Goal: Transaction & Acquisition: Purchase product/service

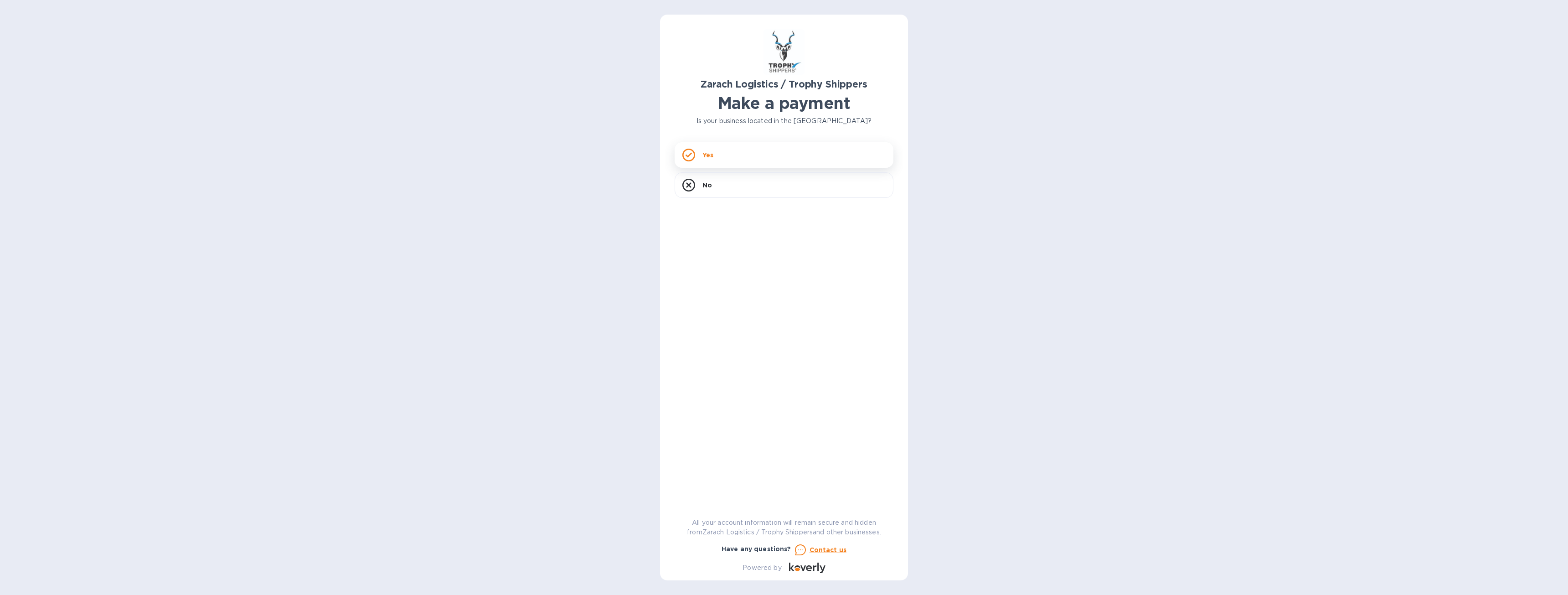
click at [700, 155] on div "Yes" at bounding box center [784, 155] width 219 height 25
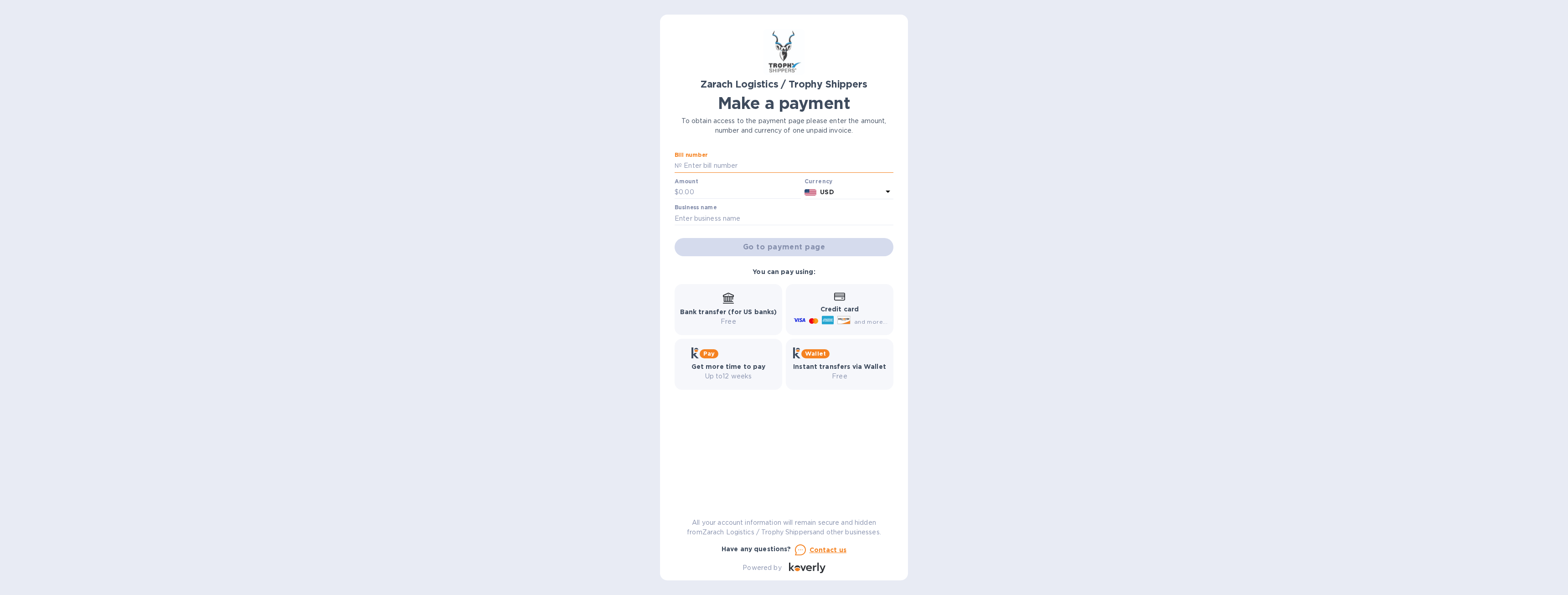
click at [706, 169] on input "text" at bounding box center [787, 166] width 211 height 14
paste input "B00174693"
type input "B00174693"
click at [692, 191] on input "text" at bounding box center [739, 192] width 122 height 14
type input "1,105"
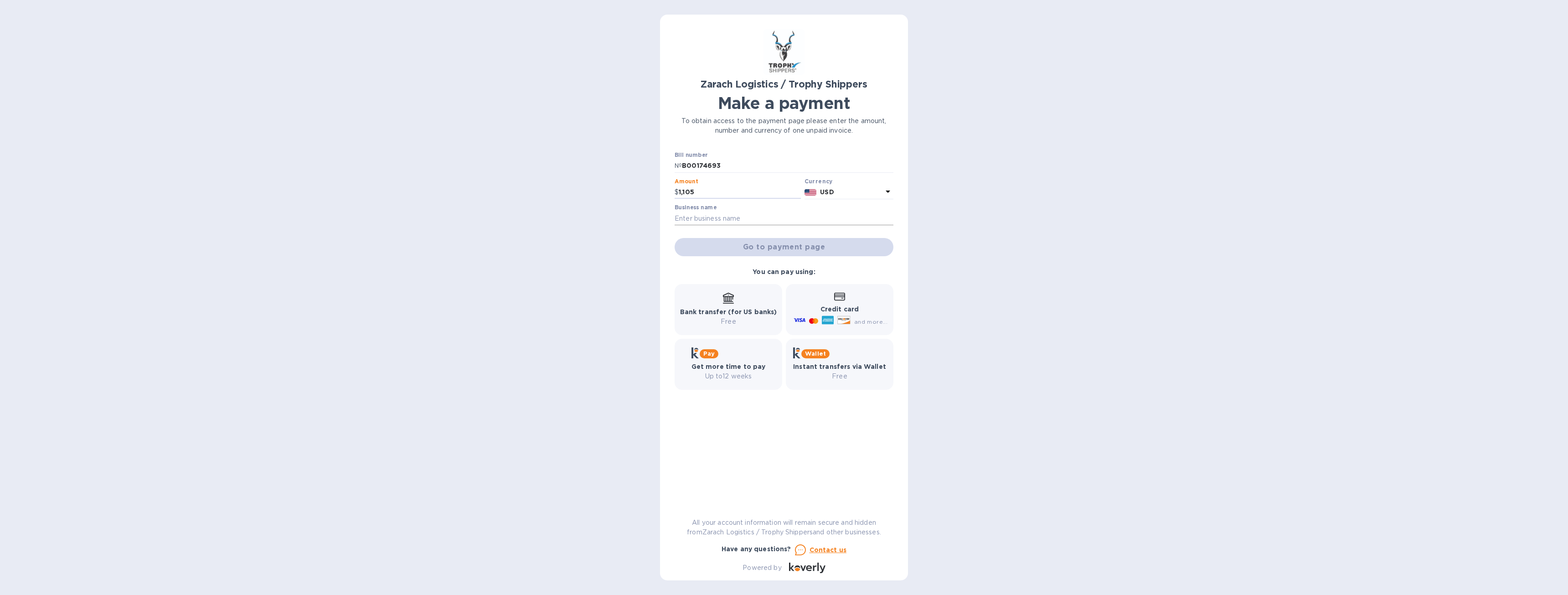
click at [714, 219] on input "text" at bounding box center [784, 218] width 219 height 14
type input "[PERSON_NAME] - Trophy"
click at [780, 252] on span "Go to payment page" at bounding box center [784, 247] width 205 height 11
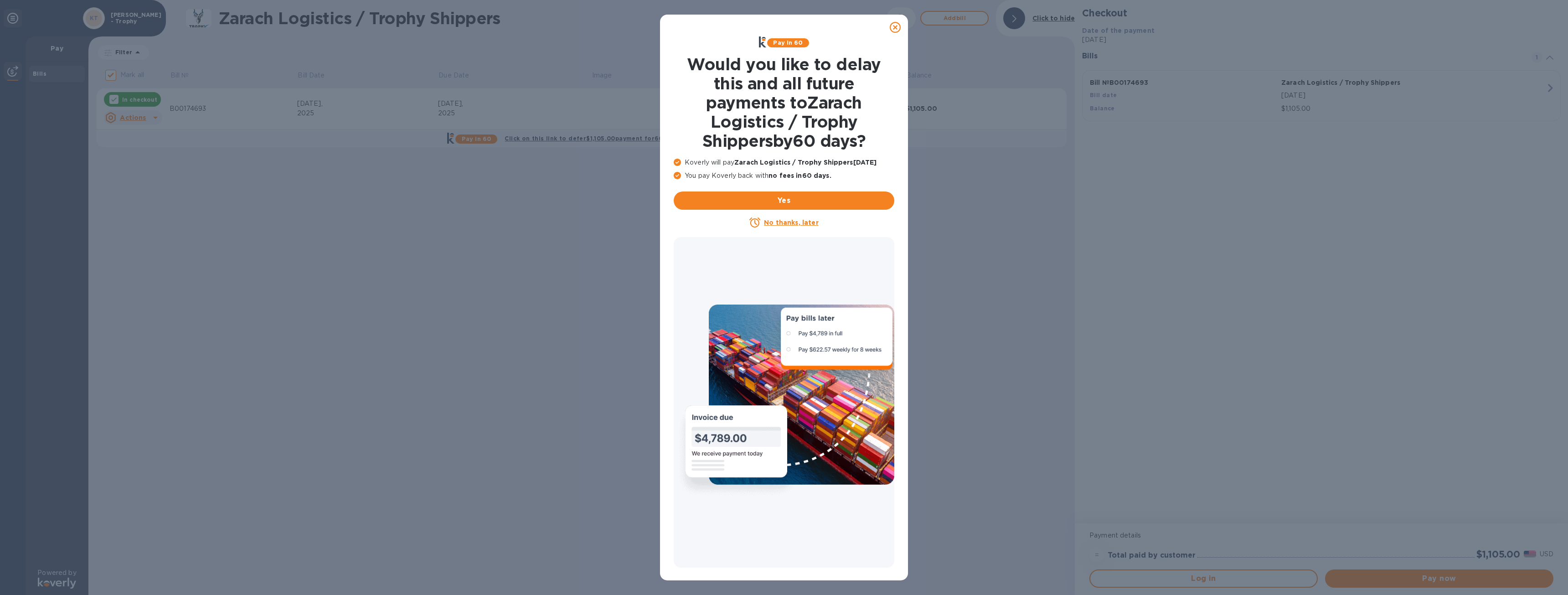
click at [795, 222] on u "No thanks, later" at bounding box center [791, 222] width 54 height 8
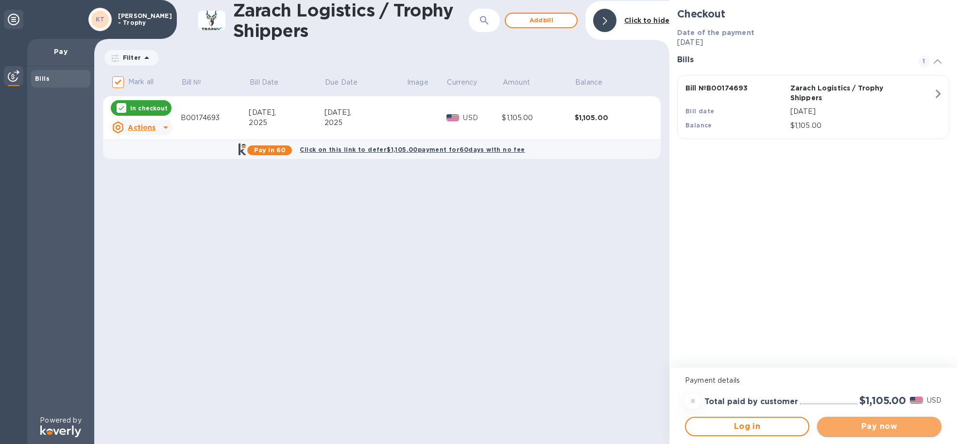
click at [897, 434] on button "Pay now" at bounding box center [879, 425] width 124 height 19
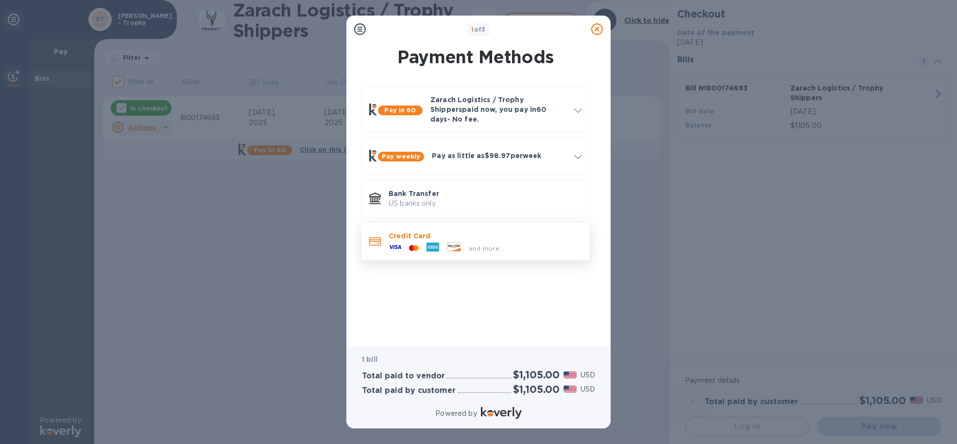
click at [531, 240] on div "and more..." at bounding box center [485, 245] width 193 height 11
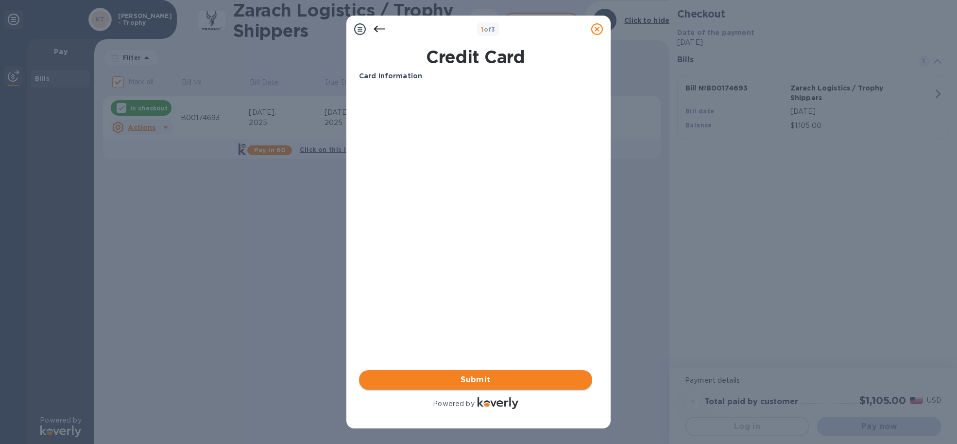
click at [481, 376] on span "Submit" at bounding box center [476, 380] width 218 height 12
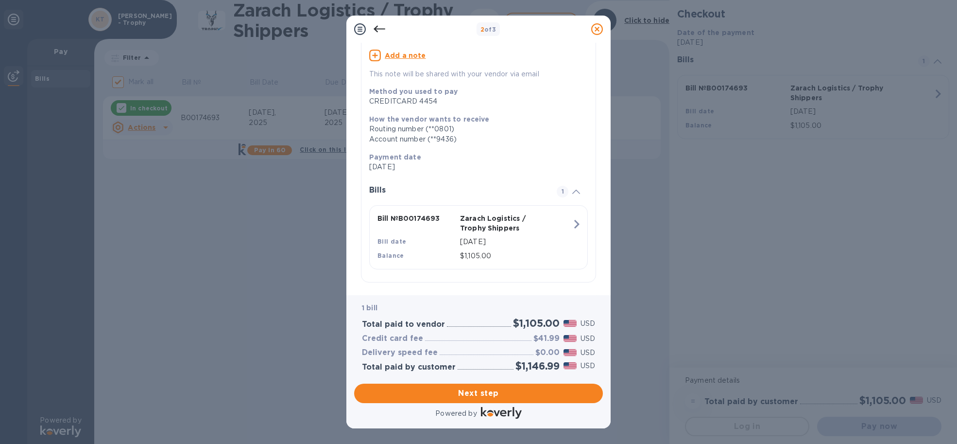
scroll to position [96, 0]
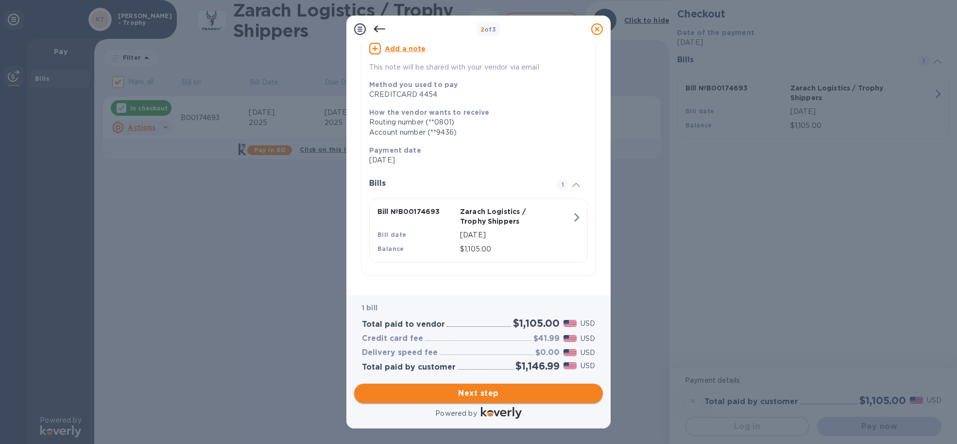
click at [484, 391] on span "Next step" at bounding box center [478, 393] width 233 height 12
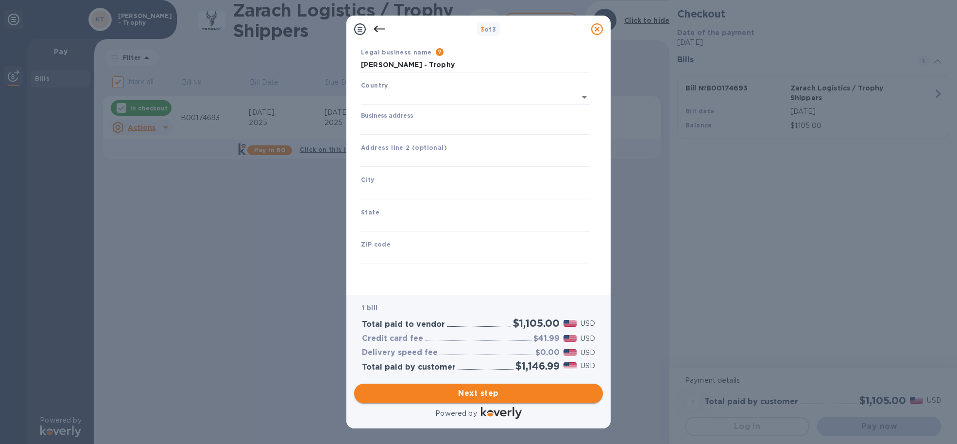
type input "[GEOGRAPHIC_DATA]"
click at [428, 128] on input "Business address" at bounding box center [475, 127] width 229 height 15
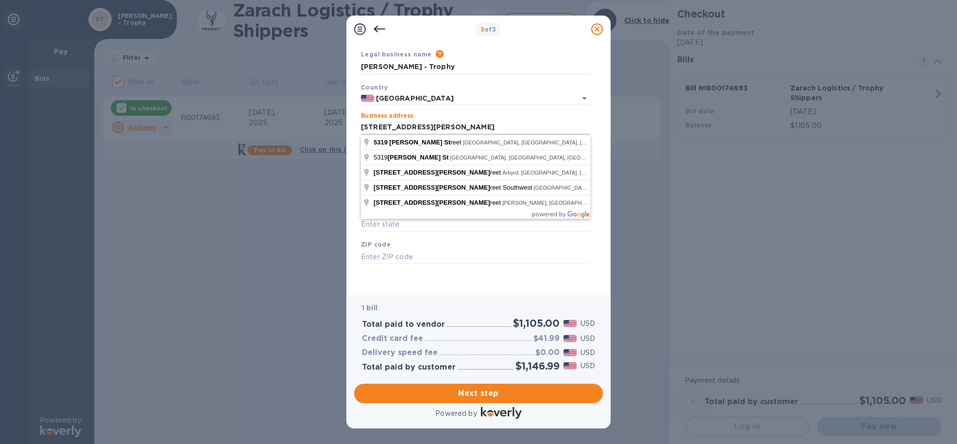
type input "[STREET_ADDRESS][PERSON_NAME]"
type input "[GEOGRAPHIC_DATA]"
type input "77007"
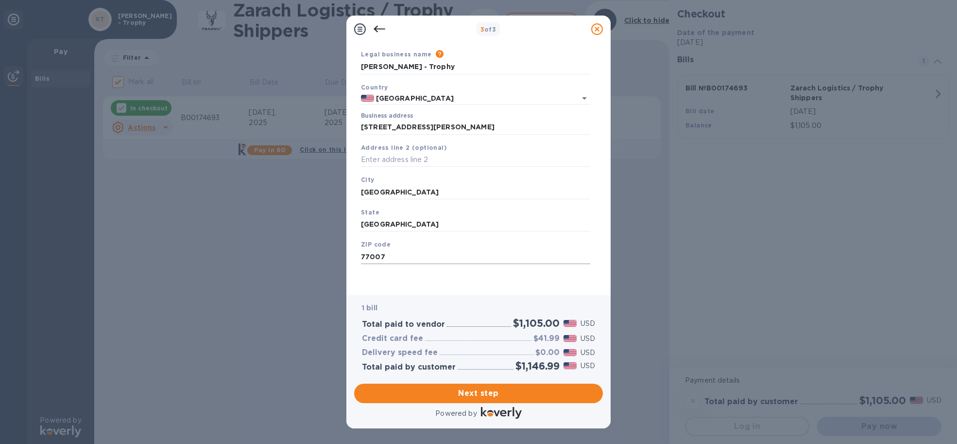
scroll to position [0, 0]
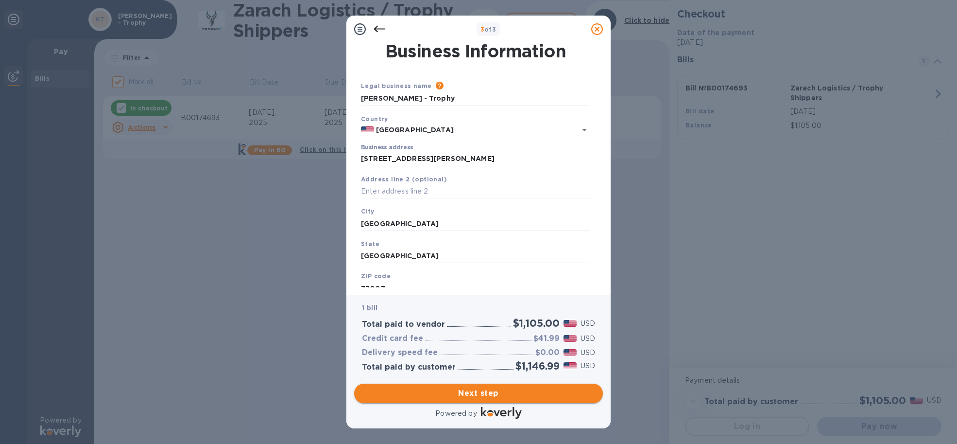
click at [499, 396] on span "Next step" at bounding box center [478, 393] width 233 height 12
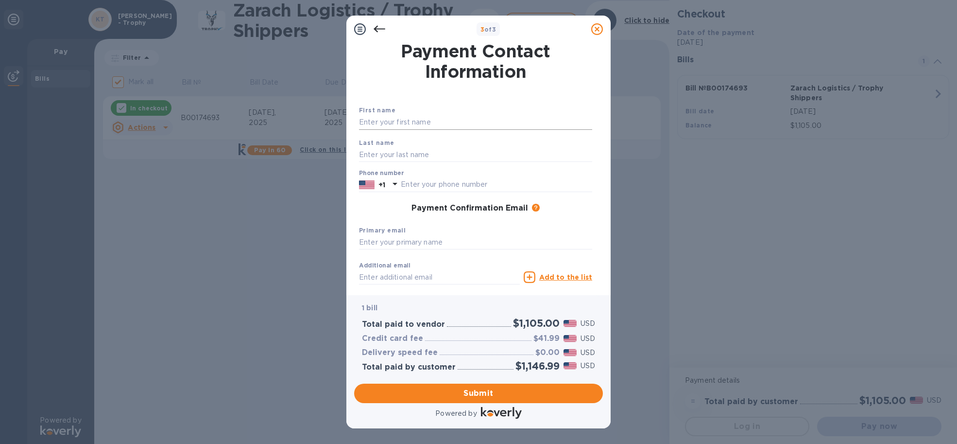
click at [413, 123] on input "text" at bounding box center [475, 122] width 233 height 15
type input "[PERSON_NAME]"
type input "2549131159"
click at [442, 245] on input "text" at bounding box center [475, 242] width 233 height 15
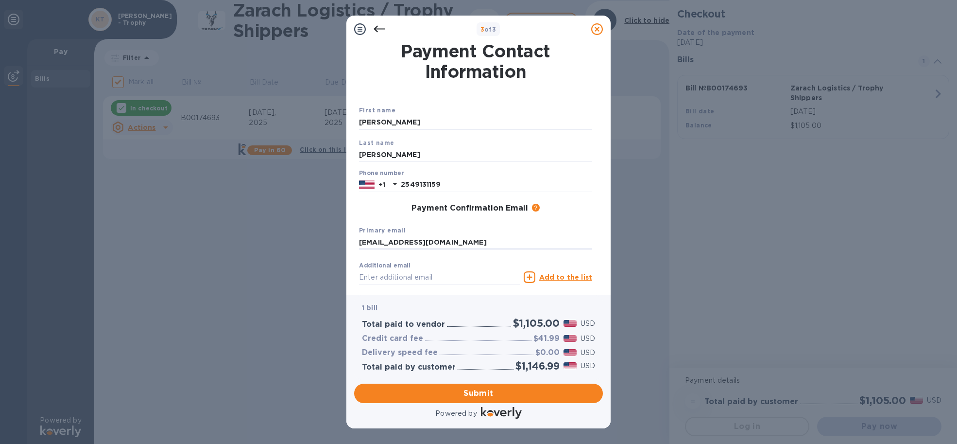
type input "[EMAIL_ADDRESS][DOMAIN_NAME]"
click at [448, 275] on input "text" at bounding box center [439, 277] width 161 height 15
paste input "[EMAIL_ADDRESS][DOMAIN_NAME]."
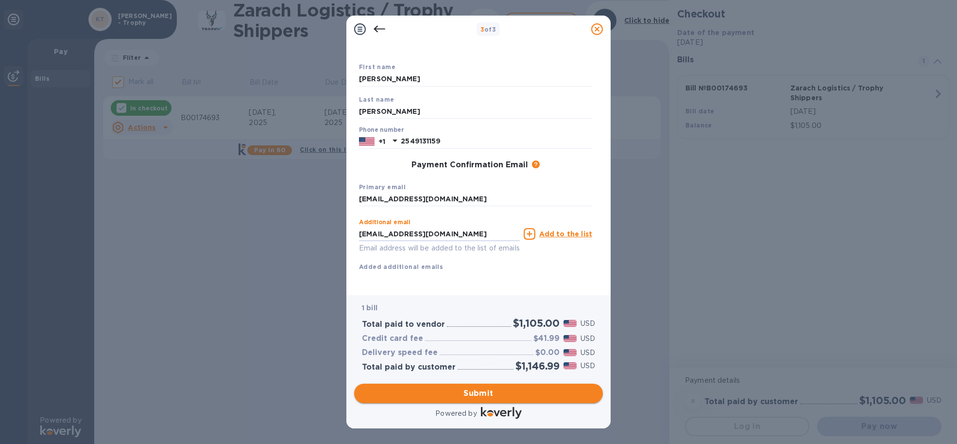
type input "[EMAIL_ADDRESS][DOMAIN_NAME]"
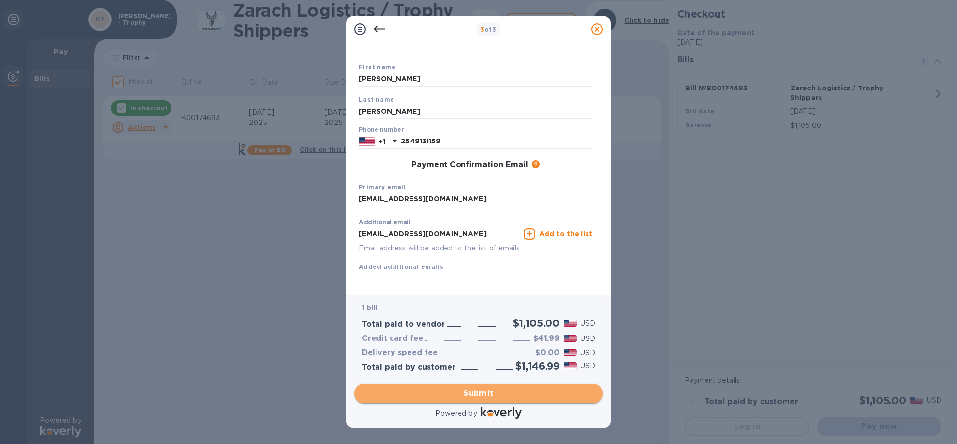
click at [482, 396] on span "Submit" at bounding box center [478, 393] width 233 height 12
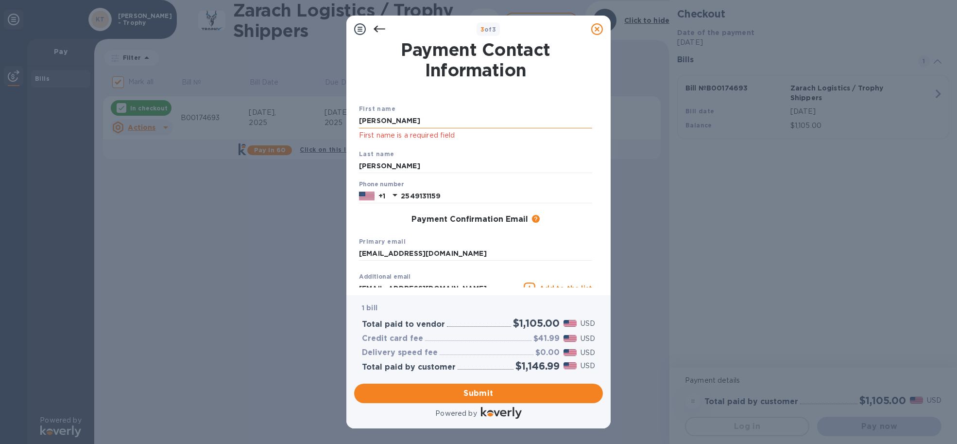
scroll to position [0, 0]
click at [411, 125] on input "[PERSON_NAME]" at bounding box center [475, 122] width 233 height 15
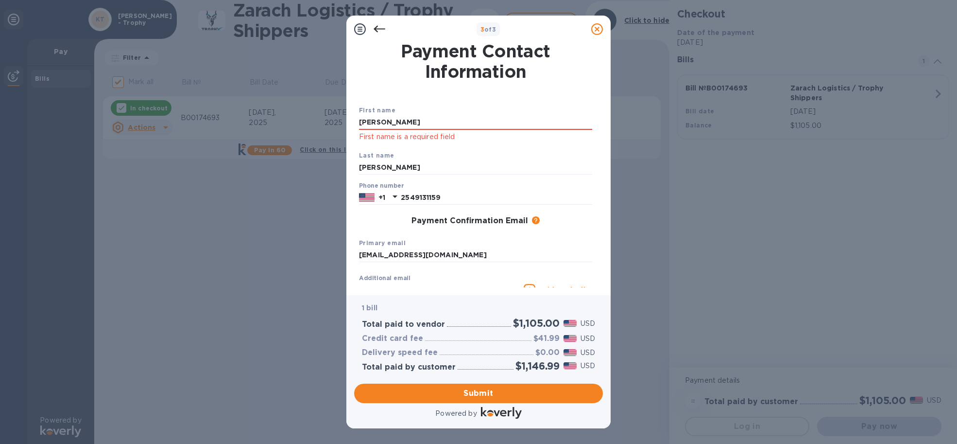
click at [552, 151] on div "Last name [PERSON_NAME]" at bounding box center [475, 162] width 241 height 33
drag, startPoint x: 403, startPoint y: 120, endPoint x: 351, endPoint y: 120, distance: 52.0
click at [351, 120] on div "Payment Contact Information First name [PERSON_NAME] First name is a required f…" at bounding box center [478, 169] width 264 height 252
type input "[PERSON_NAME]"
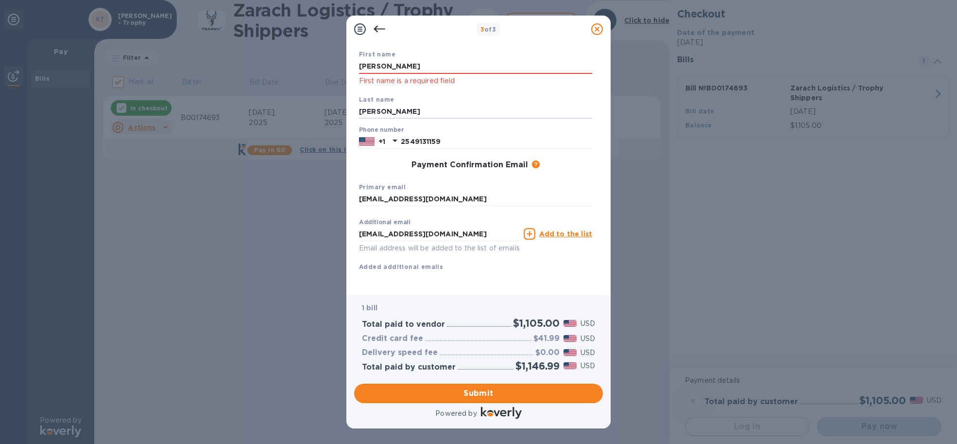
scroll to position [67, 0]
click at [495, 390] on span "Submit" at bounding box center [478, 393] width 233 height 12
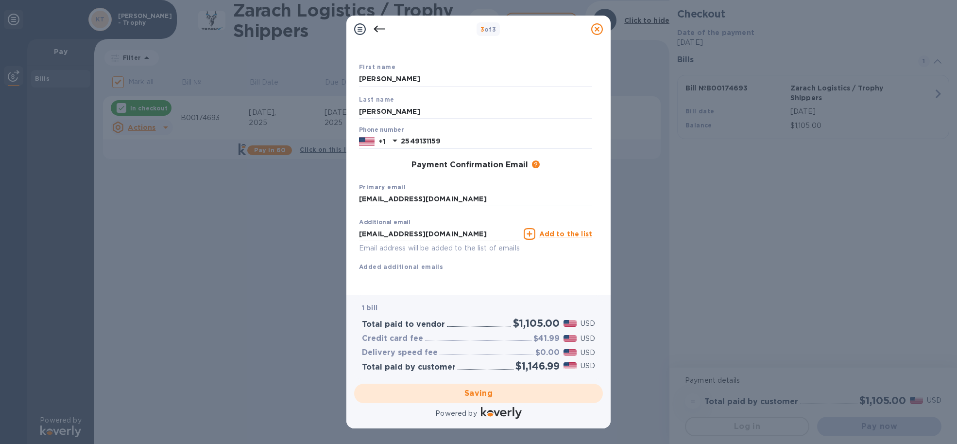
checkbox input "false"
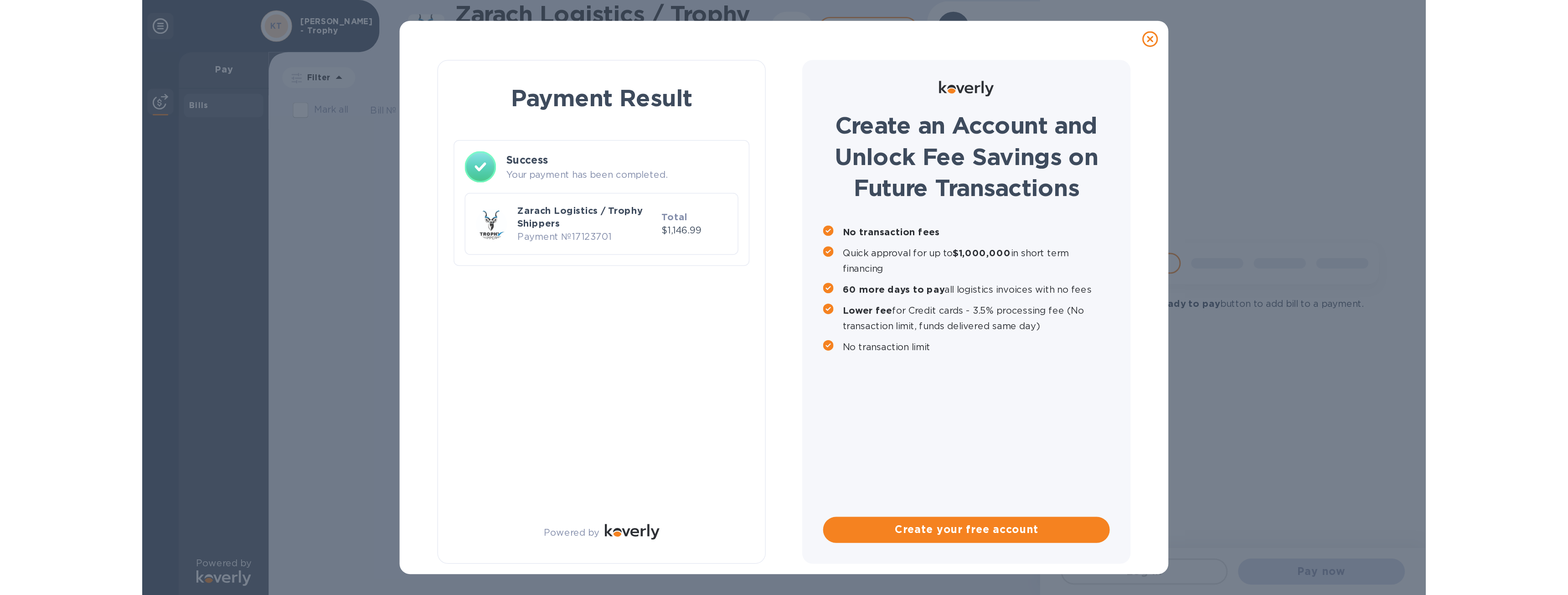
scroll to position [0, 0]
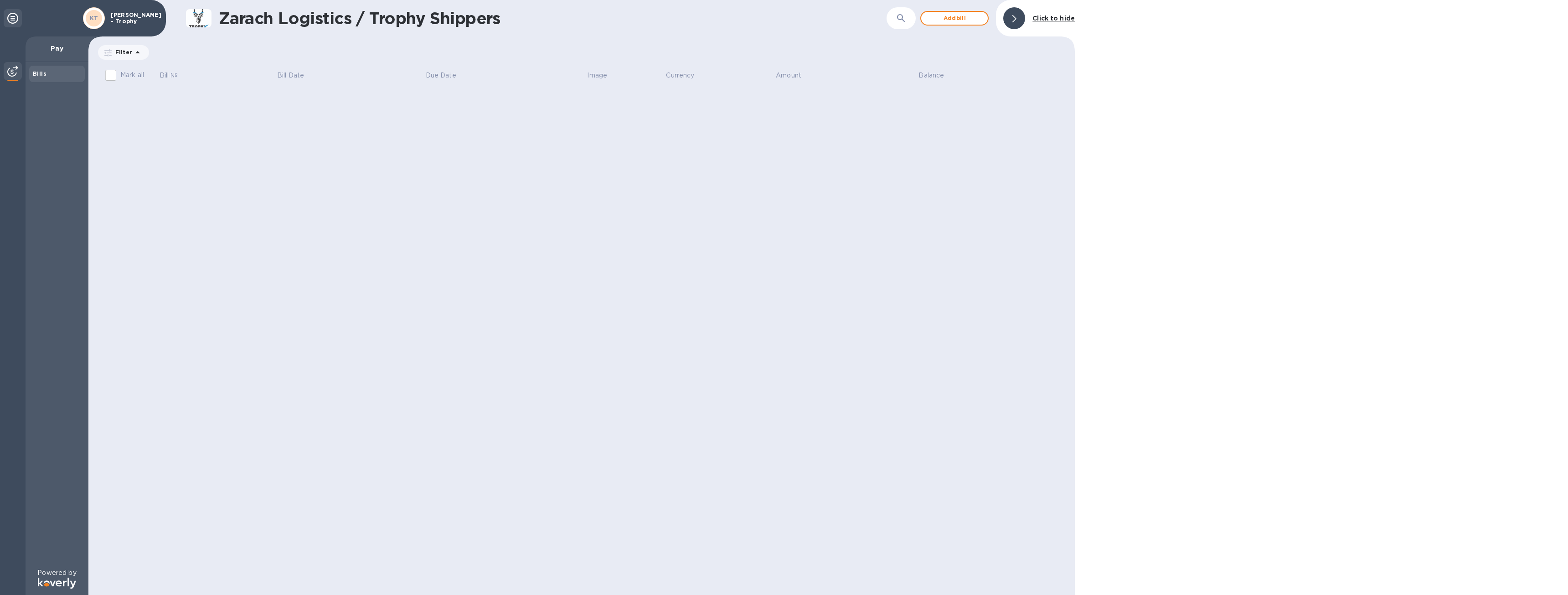
click at [1051, 23] on div "Click to hide" at bounding box center [1054, 19] width 50 height 17
